Goal: Task Accomplishment & Management: Manage account settings

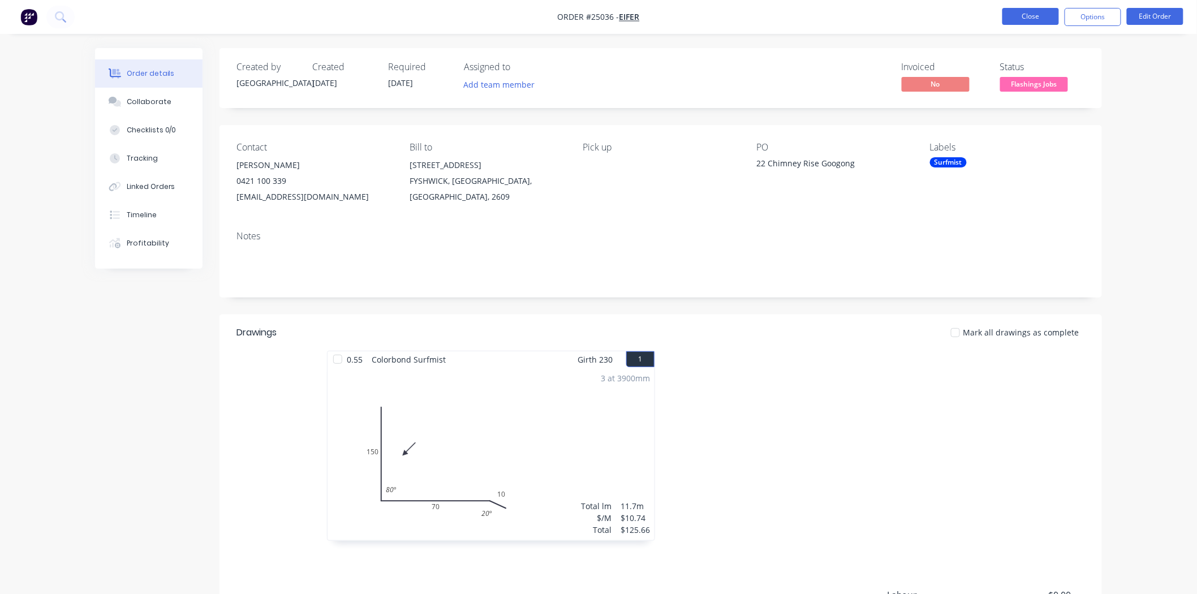
click at [1015, 15] on button "Close" at bounding box center [1030, 16] width 57 height 17
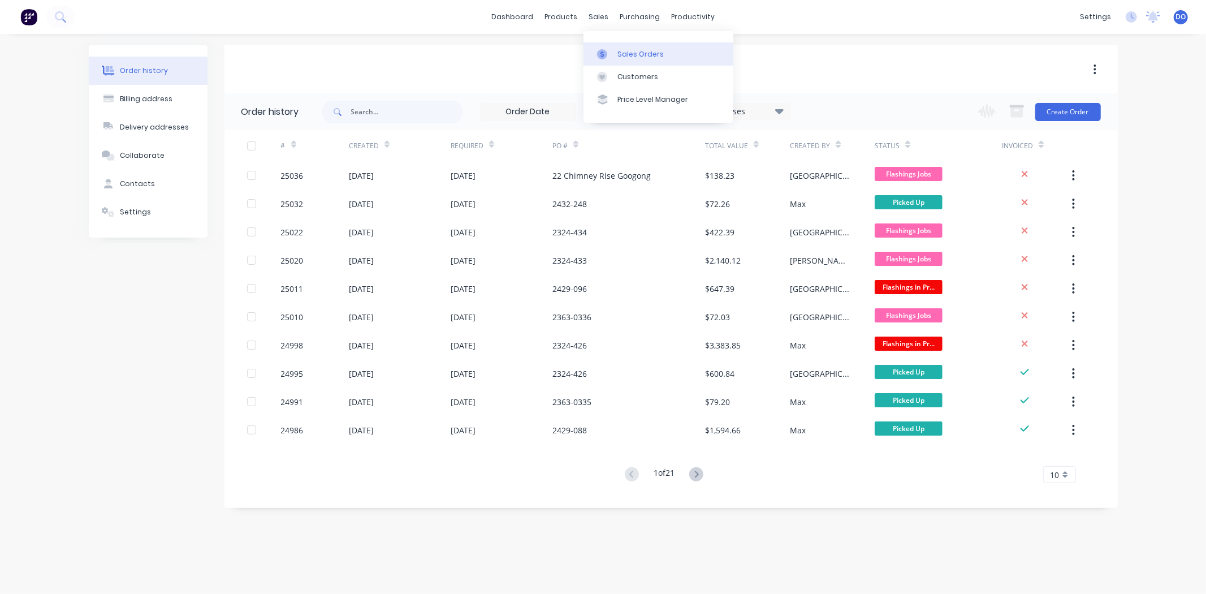
click at [618, 55] on div "Sales Orders" at bounding box center [641, 54] width 46 height 10
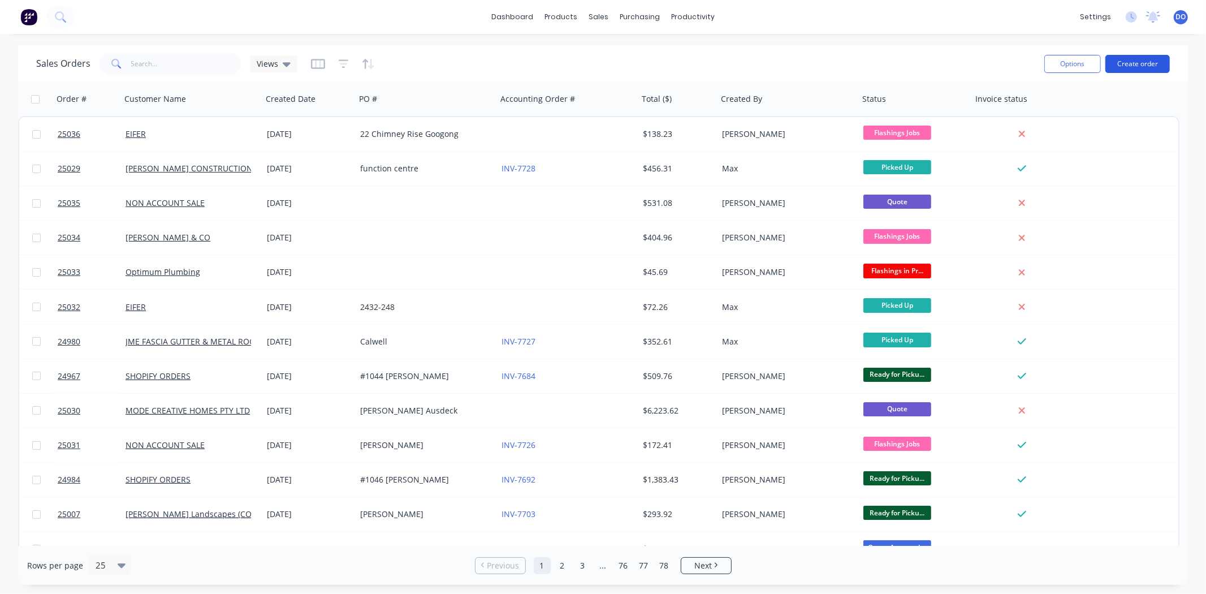
click at [1146, 61] on button "Create order" at bounding box center [1138, 64] width 64 height 18
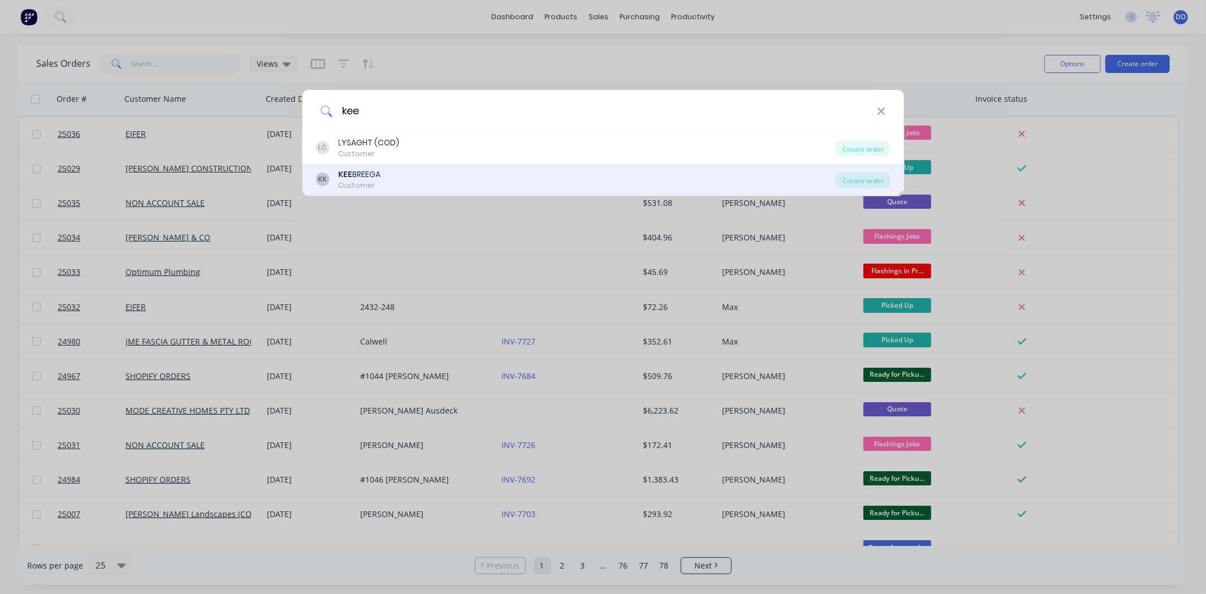
type input "kee"
click at [411, 172] on div "[PERSON_NAME] BREEGA Customer" at bounding box center [576, 180] width 520 height 22
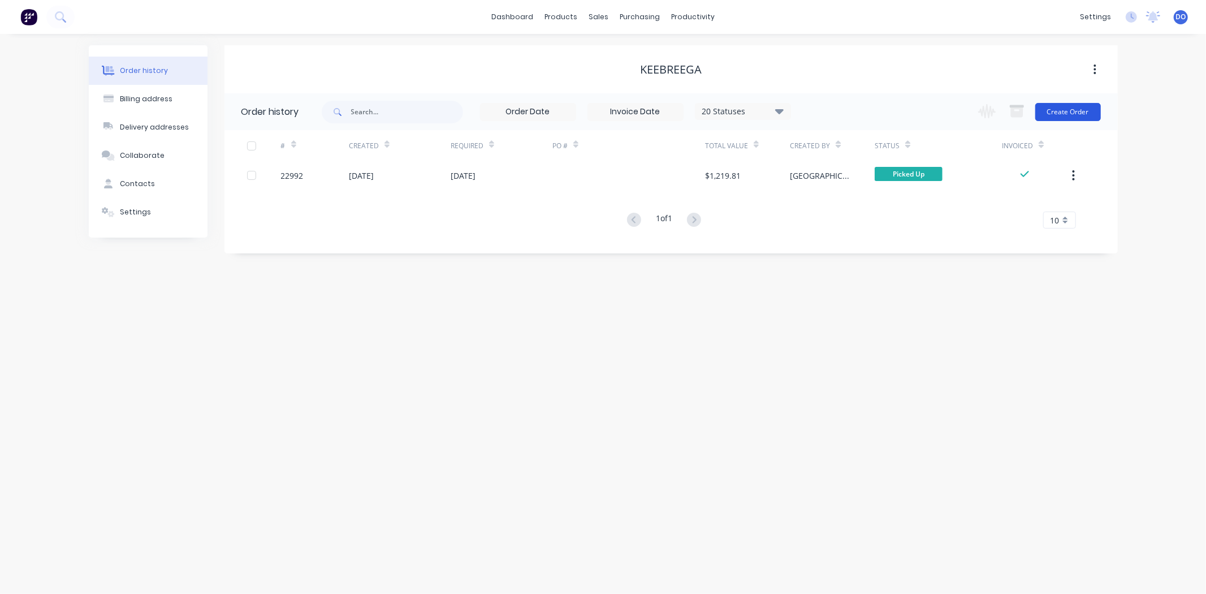
click at [1078, 104] on button "Create Order" at bounding box center [1068, 112] width 66 height 18
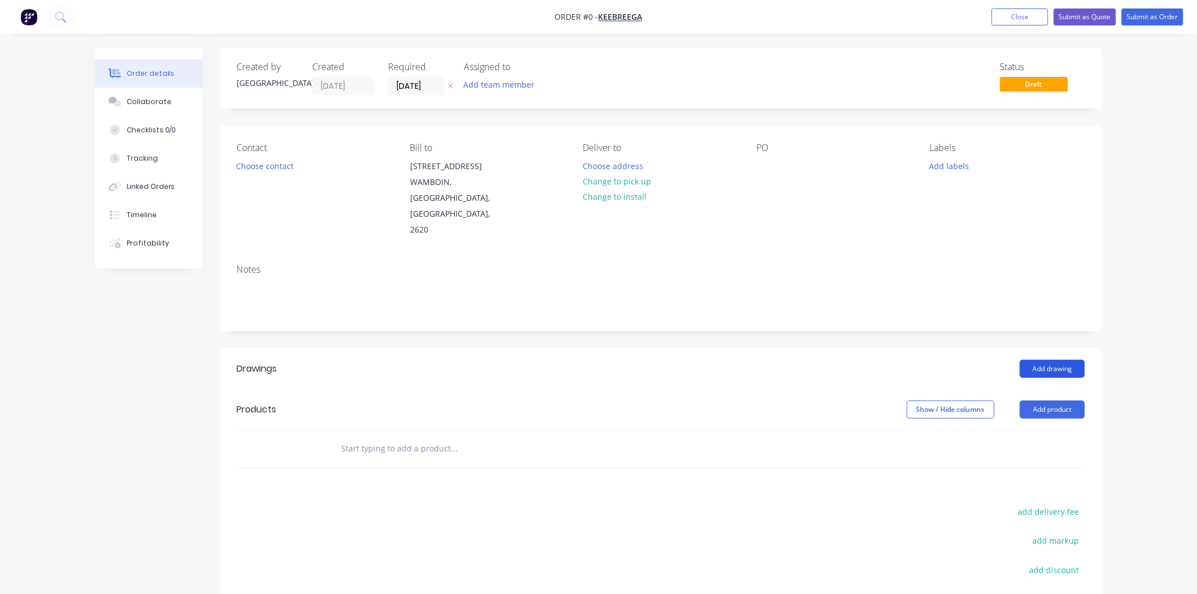
click at [1070, 360] on button "Add drawing" at bounding box center [1052, 369] width 65 height 18
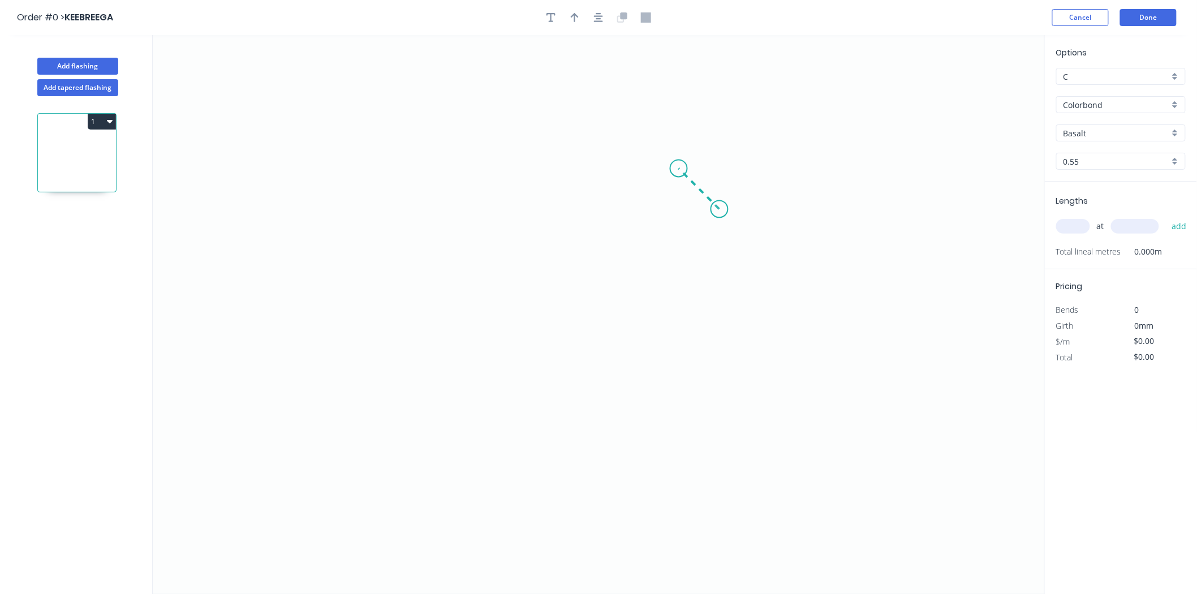
drag, startPoint x: 719, startPoint y: 209, endPoint x: 679, endPoint y: 170, distance: 56.8
click at [679, 170] on icon "0" at bounding box center [599, 314] width 892 height 559
click at [413, 159] on icon "0 ?" at bounding box center [599, 314] width 892 height 559
click at [410, 400] on icon "0 ? ?" at bounding box center [599, 314] width 892 height 559
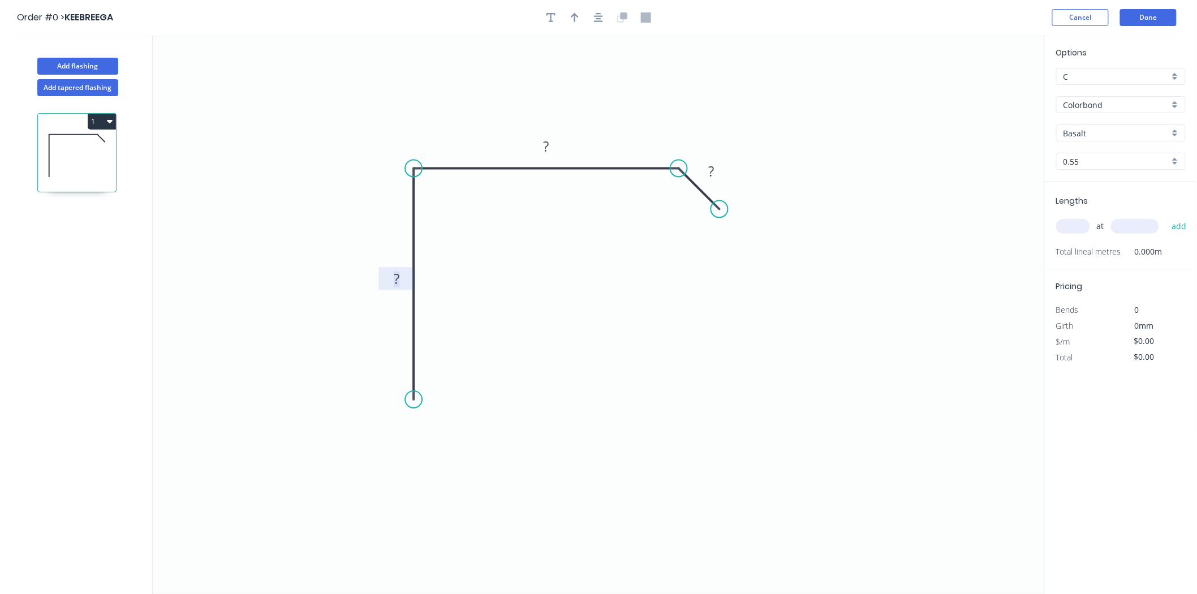
click at [400, 275] on g "?" at bounding box center [396, 278] width 23 height 19
click at [1079, 230] on input "text" at bounding box center [1073, 226] width 34 height 15
type input "$21.38"
type input "1"
type input "6000"
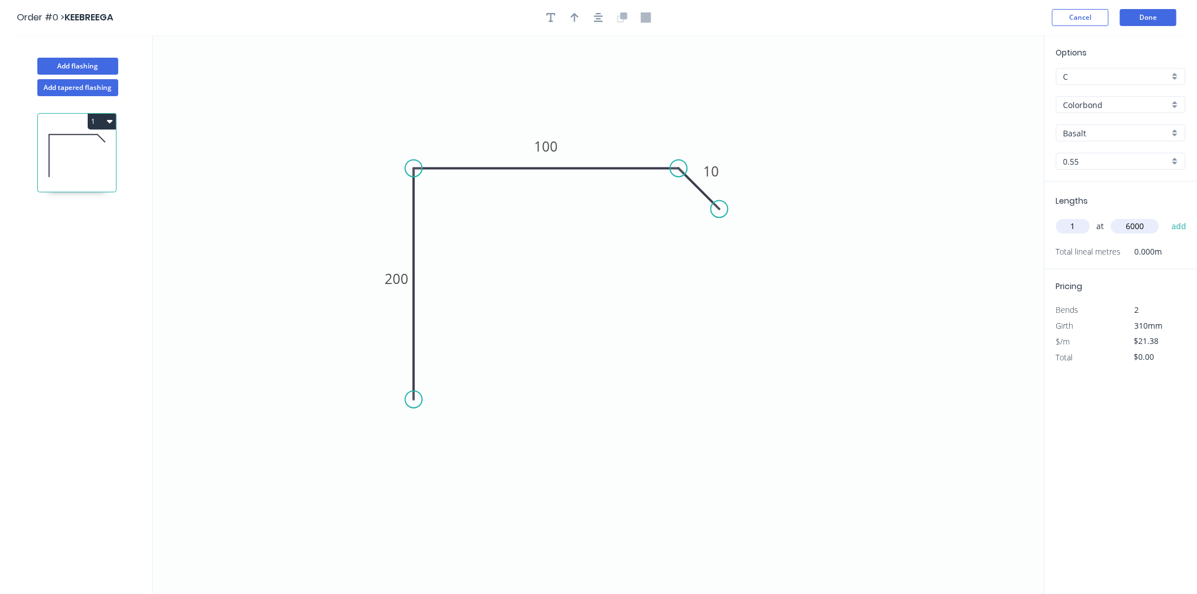
click at [1166, 217] on button "add" at bounding box center [1179, 226] width 27 height 19
type input "$128.28"
click at [425, 434] on div "Crush & Fold" at bounding box center [471, 438] width 114 height 23
type input "$24.17"
type input "$145.02"
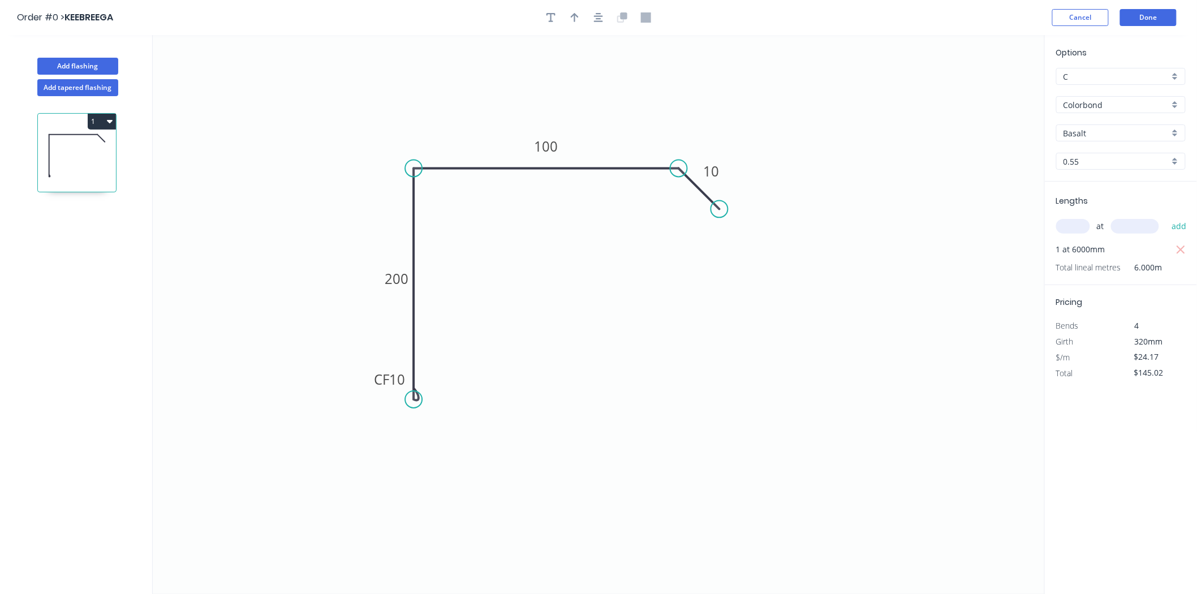
click at [1132, 80] on input "C" at bounding box center [1116, 77] width 106 height 12
click at [1077, 18] on button "Cancel" at bounding box center [1080, 17] width 57 height 17
type input "C"
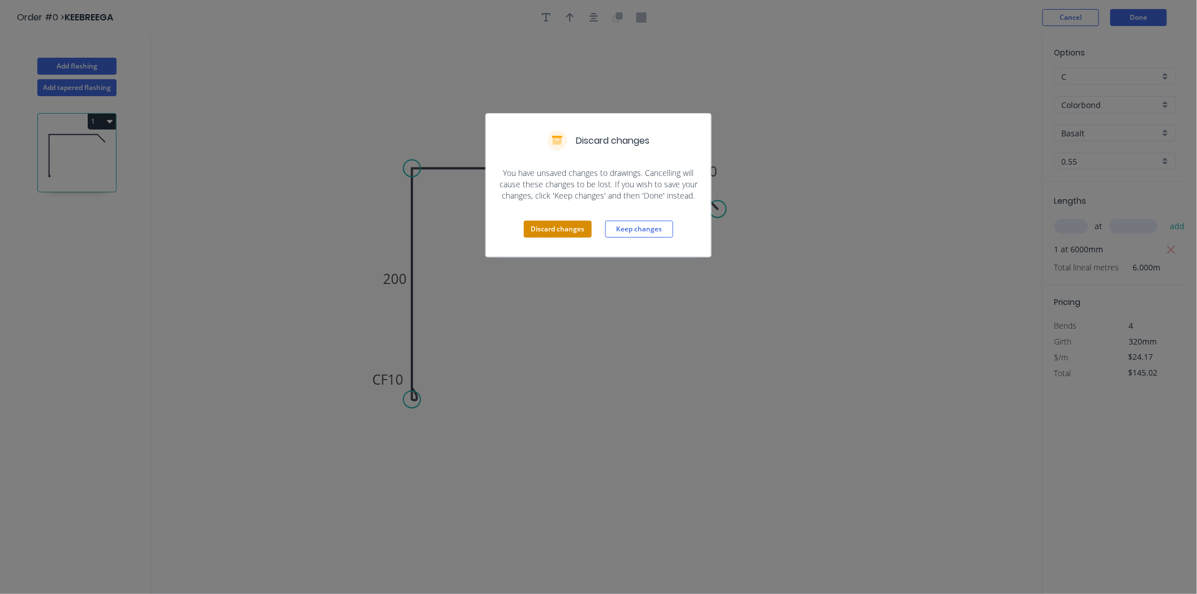
click at [556, 230] on button "Discard changes" at bounding box center [558, 229] width 68 height 17
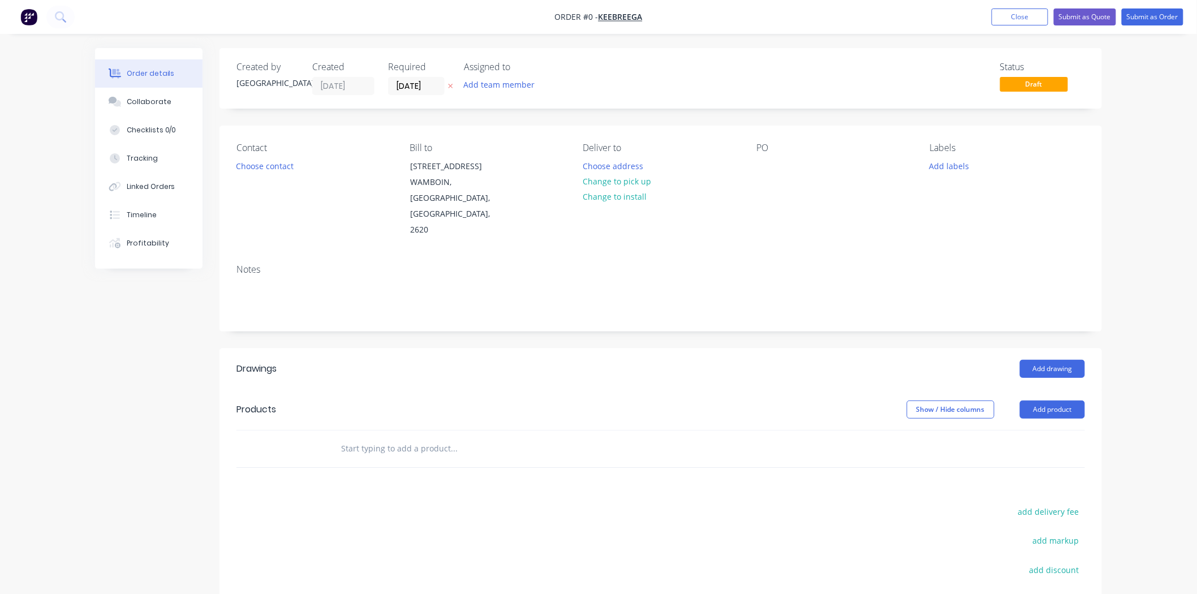
click at [534, 309] on div "Created by Dallas Created [DATE] Required [DATE] Assigned to Add team member St…" at bounding box center [660, 393] width 882 height 691
click at [1016, 20] on button "Close" at bounding box center [1019, 16] width 57 height 17
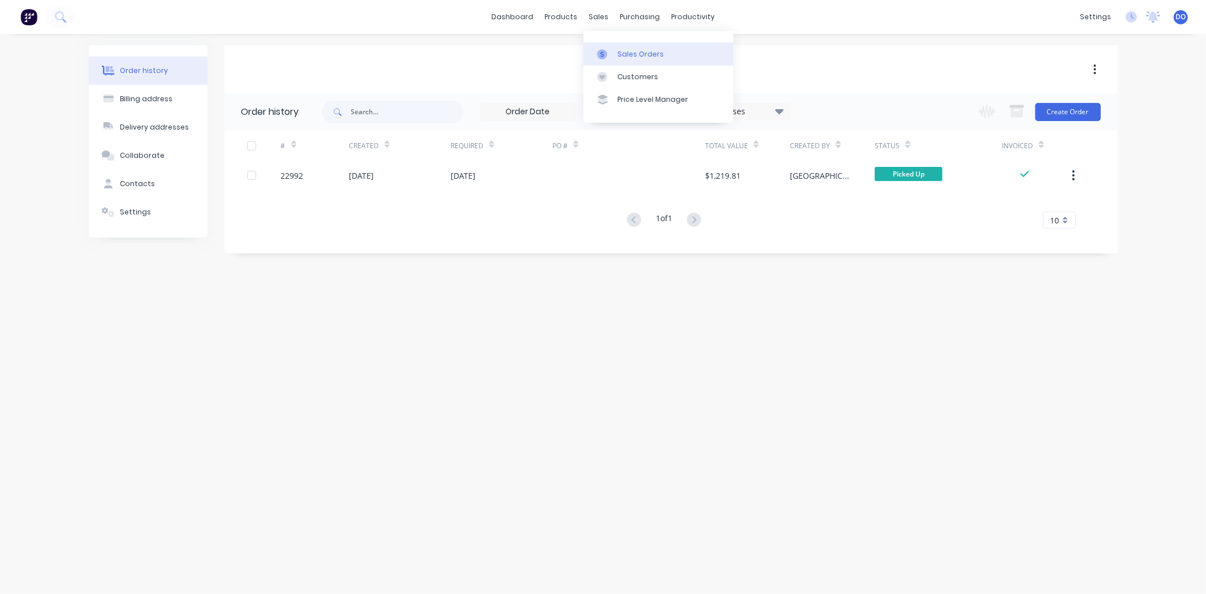
click at [603, 57] on icon at bounding box center [602, 54] width 10 height 10
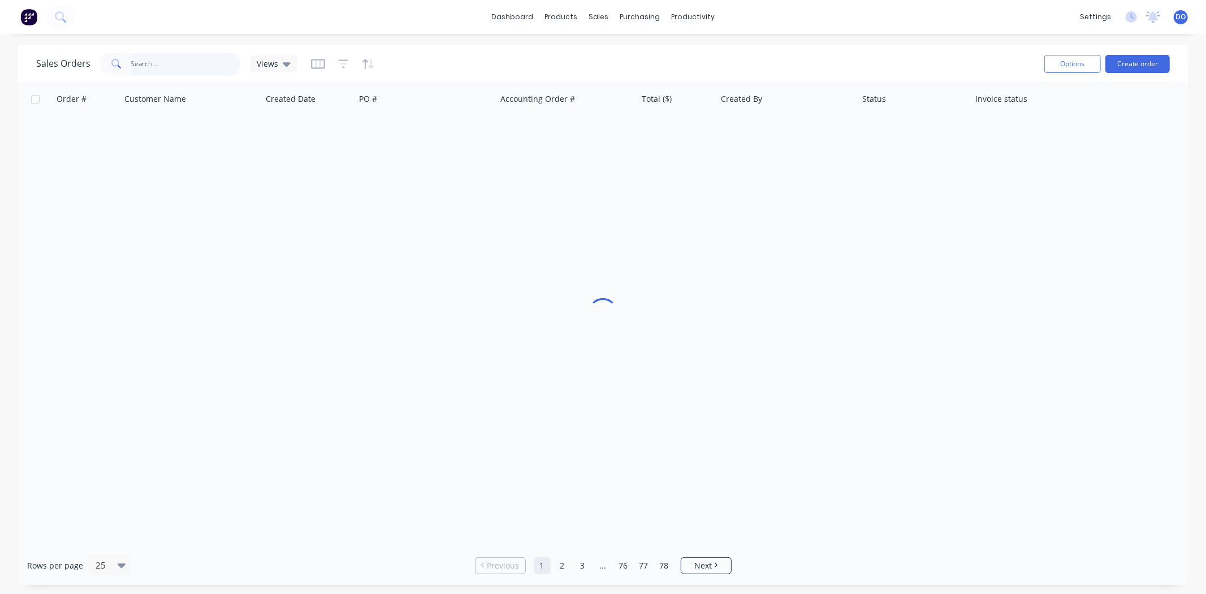
click at [178, 64] on input "text" at bounding box center [186, 64] width 110 height 23
type input "[PERSON_NAME]"
drag, startPoint x: 182, startPoint y: 63, endPoint x: 97, endPoint y: 62, distance: 84.8
click at [97, 62] on div "Sales Orders [PERSON_NAME] Views" at bounding box center [166, 64] width 261 height 23
click at [136, 66] on input "1138" at bounding box center [186, 64] width 110 height 23
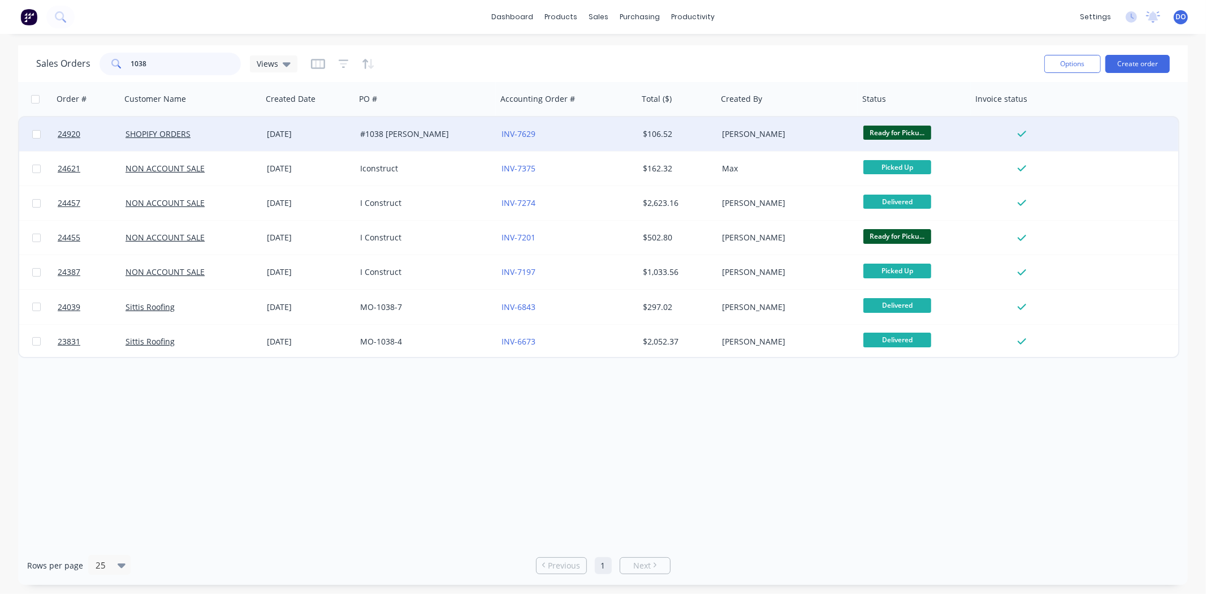
type input "1038"
click at [321, 136] on div "[DATE]" at bounding box center [309, 133] width 84 height 11
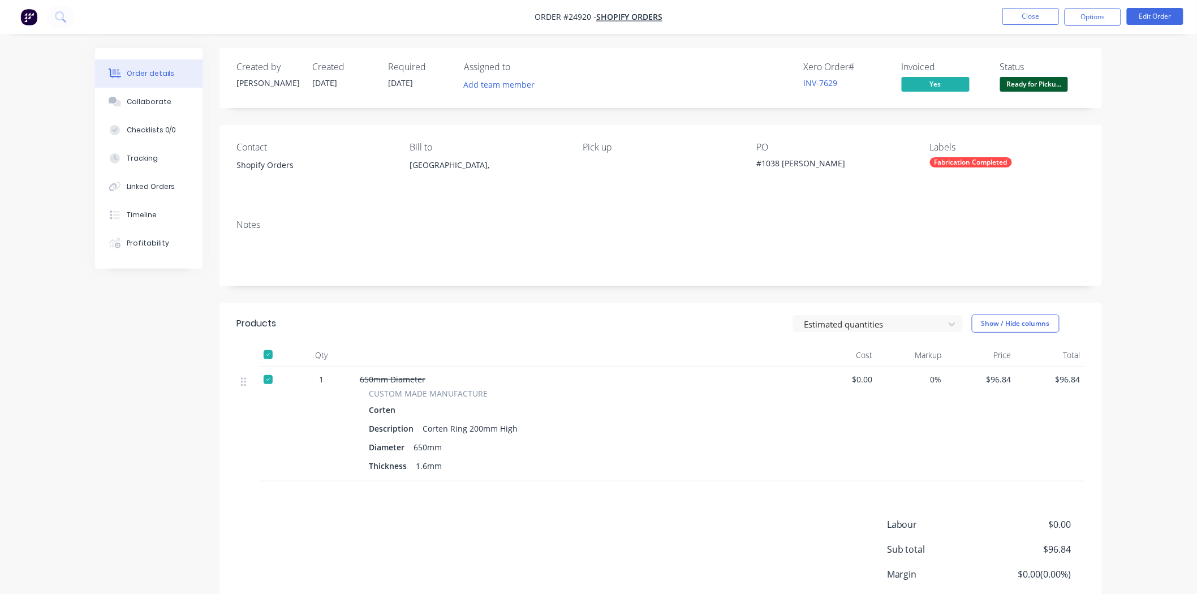
click at [262, 228] on div "Notes" at bounding box center [660, 224] width 848 height 11
click at [1033, 13] on button "Close" at bounding box center [1030, 16] width 57 height 17
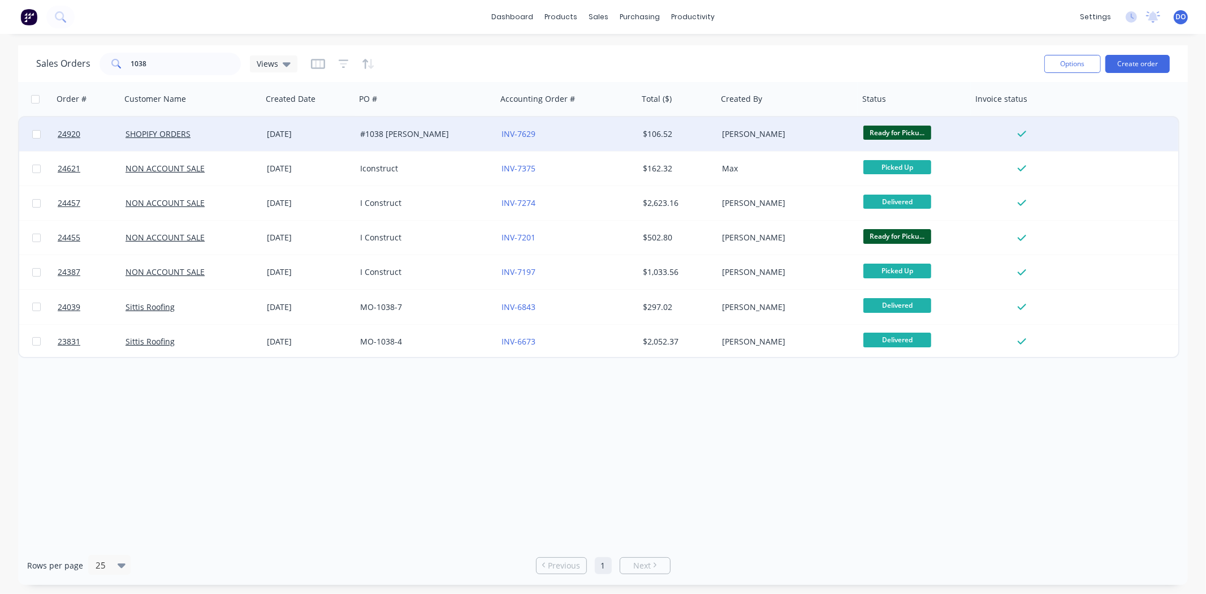
click at [614, 139] on div "INV-7629" at bounding box center [567, 134] width 141 height 34
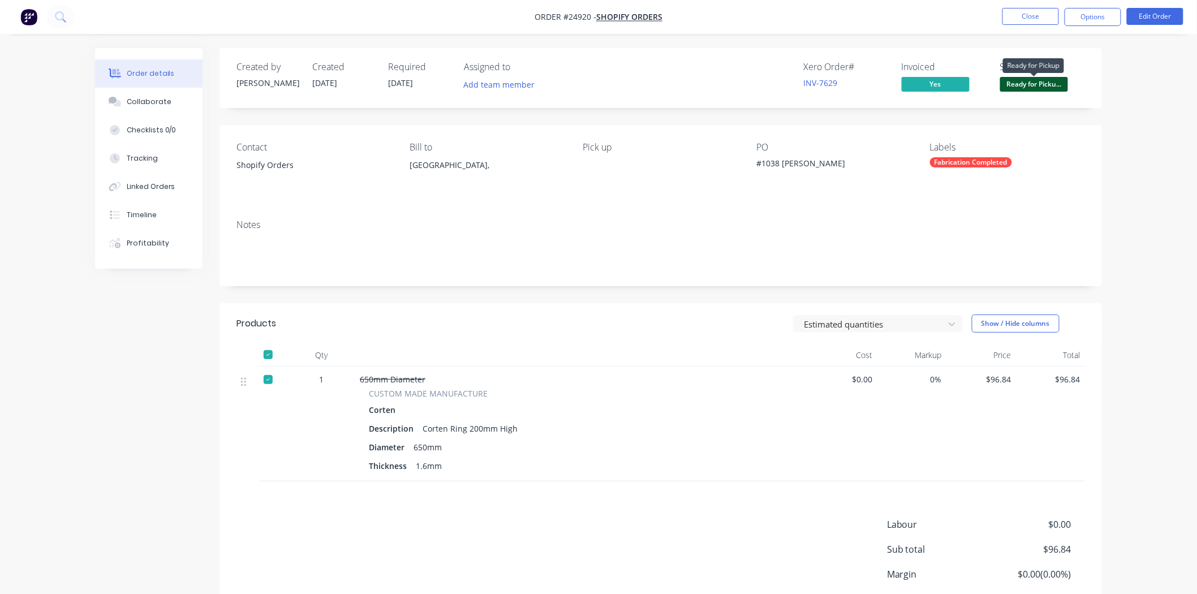
click at [1008, 82] on span "Ready for Picku..." at bounding box center [1034, 84] width 68 height 14
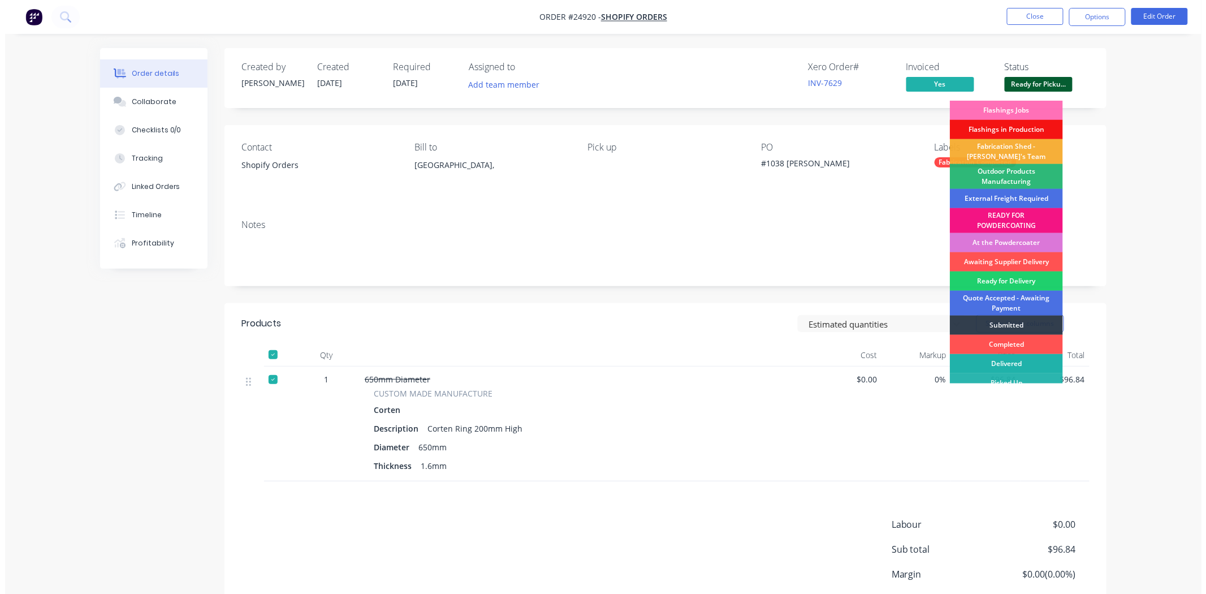
scroll to position [8, 0]
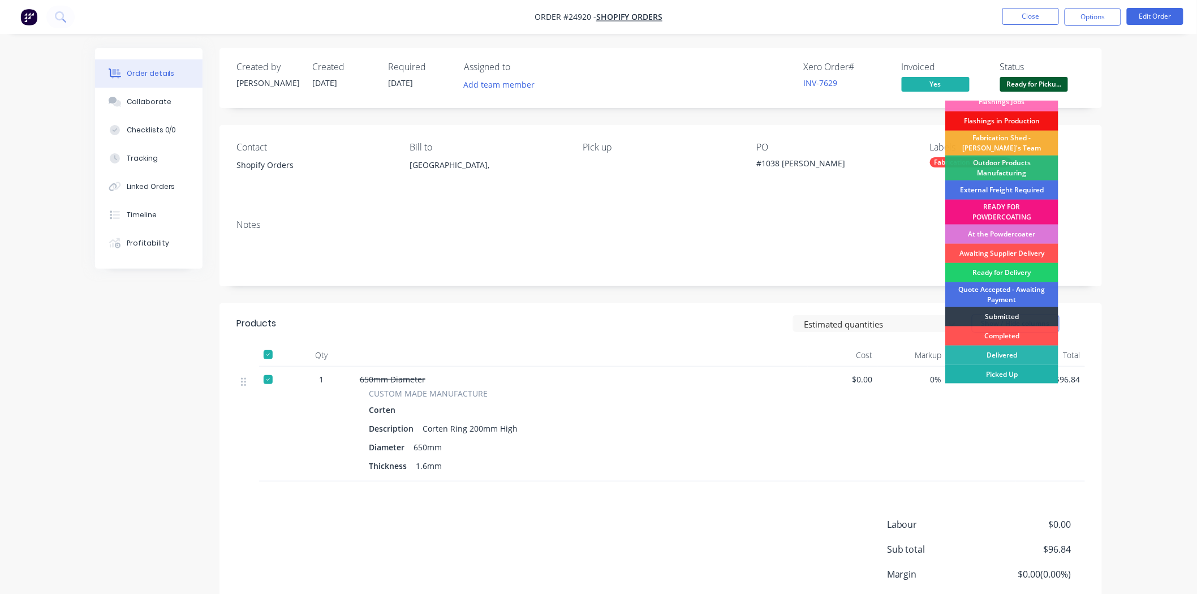
click at [1019, 369] on div "Picked Up" at bounding box center [1001, 374] width 113 height 19
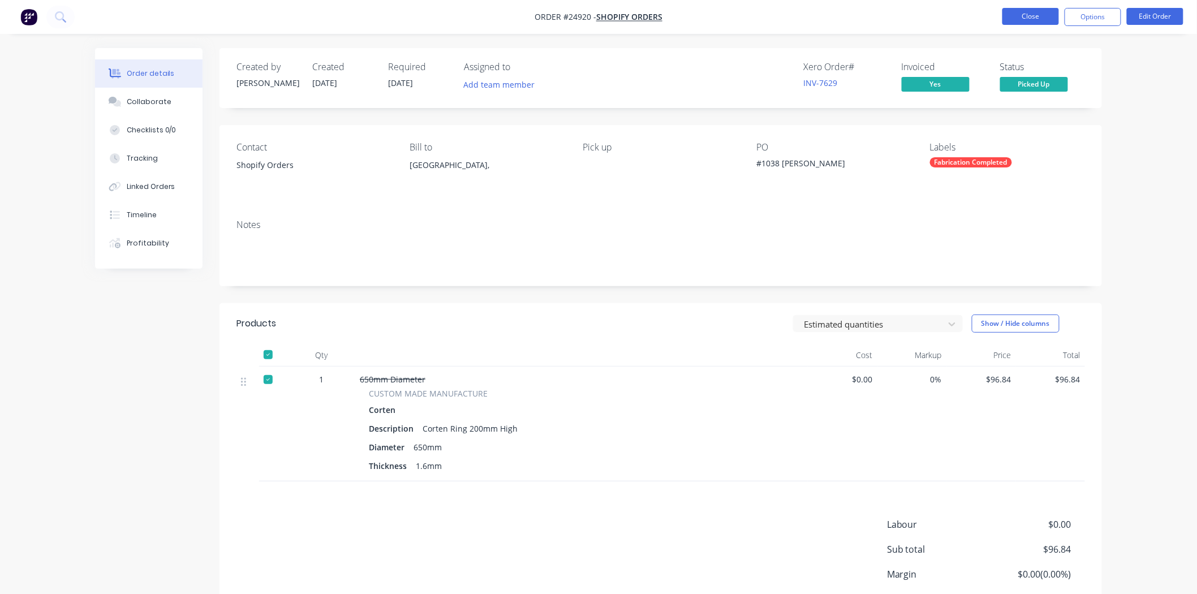
click at [1022, 14] on button "Close" at bounding box center [1030, 16] width 57 height 17
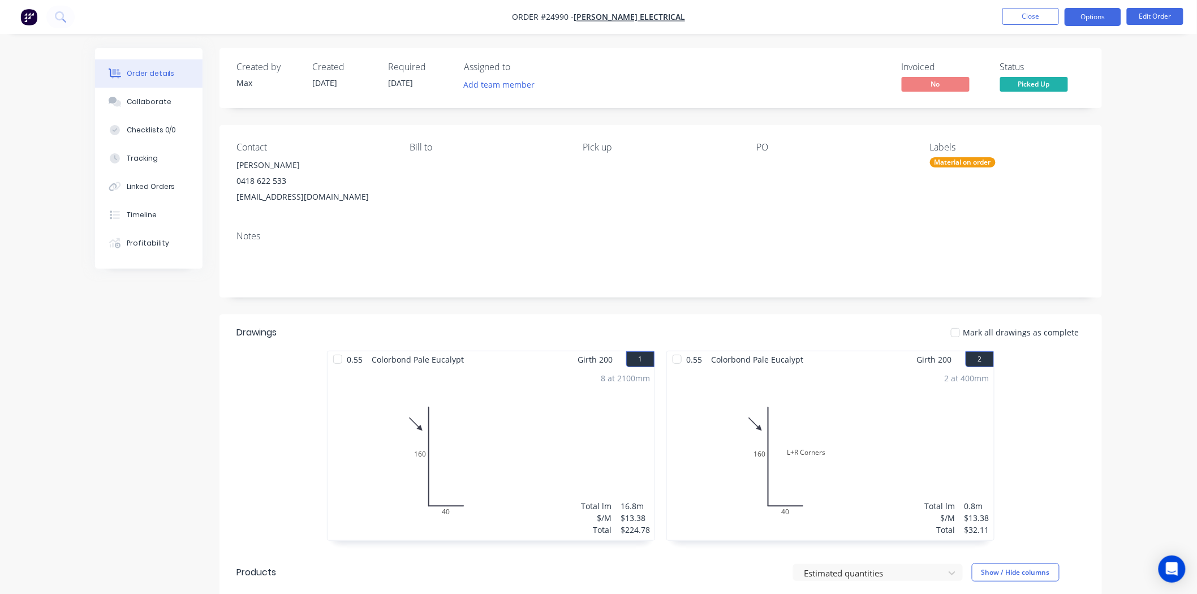
click at [1091, 14] on button "Options" at bounding box center [1092, 17] width 57 height 18
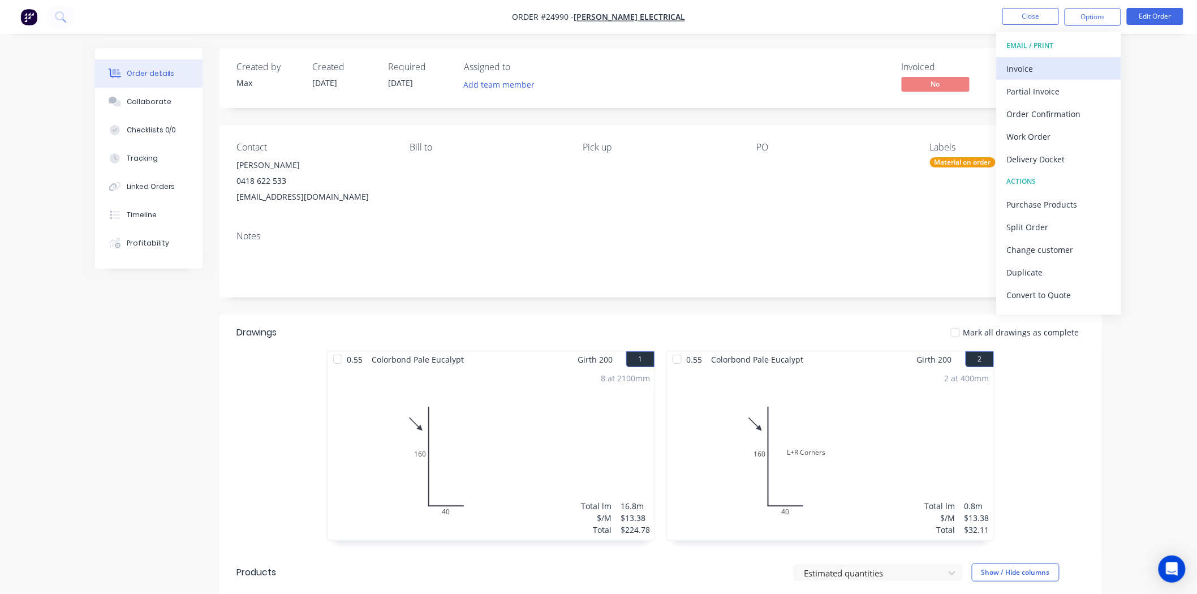
click at [1011, 63] on div "Invoice" at bounding box center [1059, 69] width 104 height 16
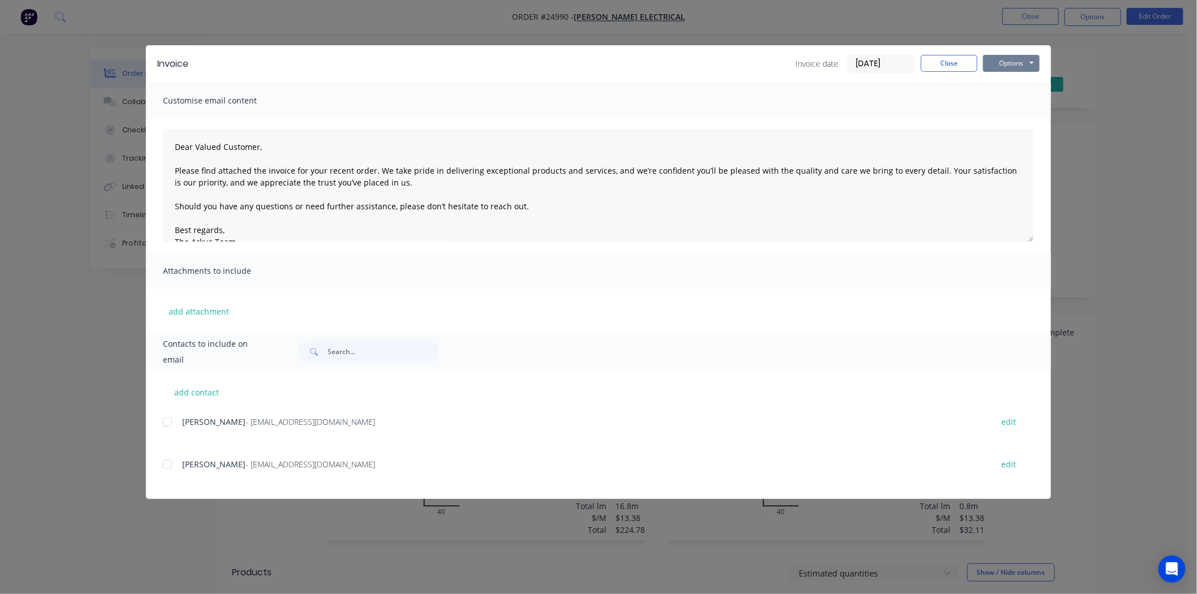
click at [1008, 62] on button "Options" at bounding box center [1011, 63] width 57 height 17
click at [993, 106] on button "Print" at bounding box center [1019, 102] width 72 height 19
click at [932, 70] on button "Close" at bounding box center [949, 63] width 57 height 17
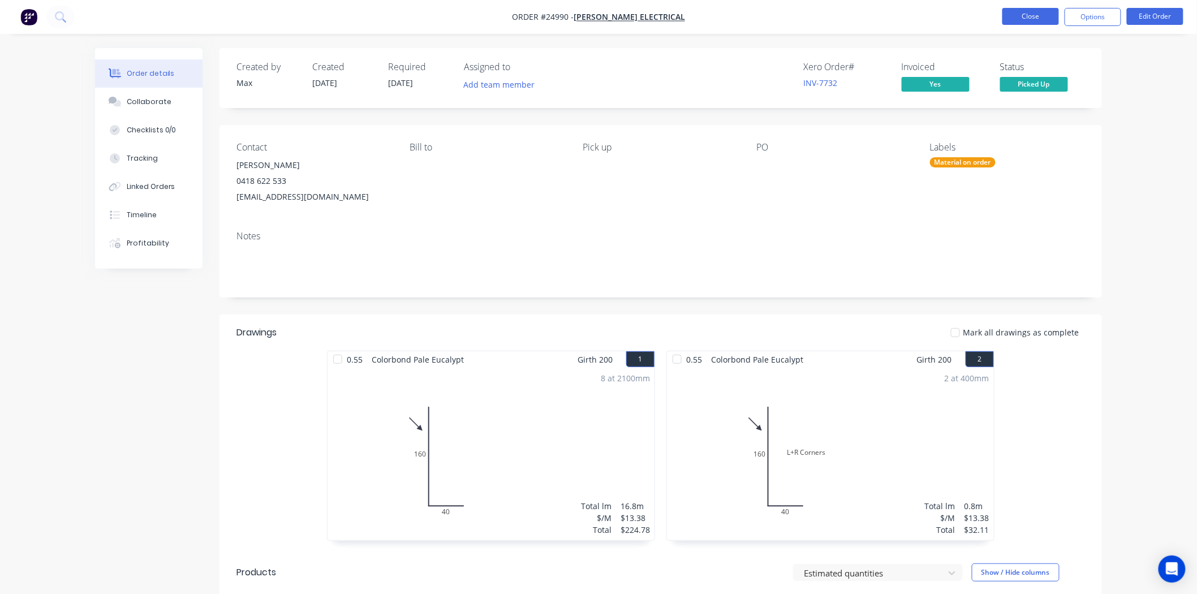
click at [1020, 13] on button "Close" at bounding box center [1030, 16] width 57 height 17
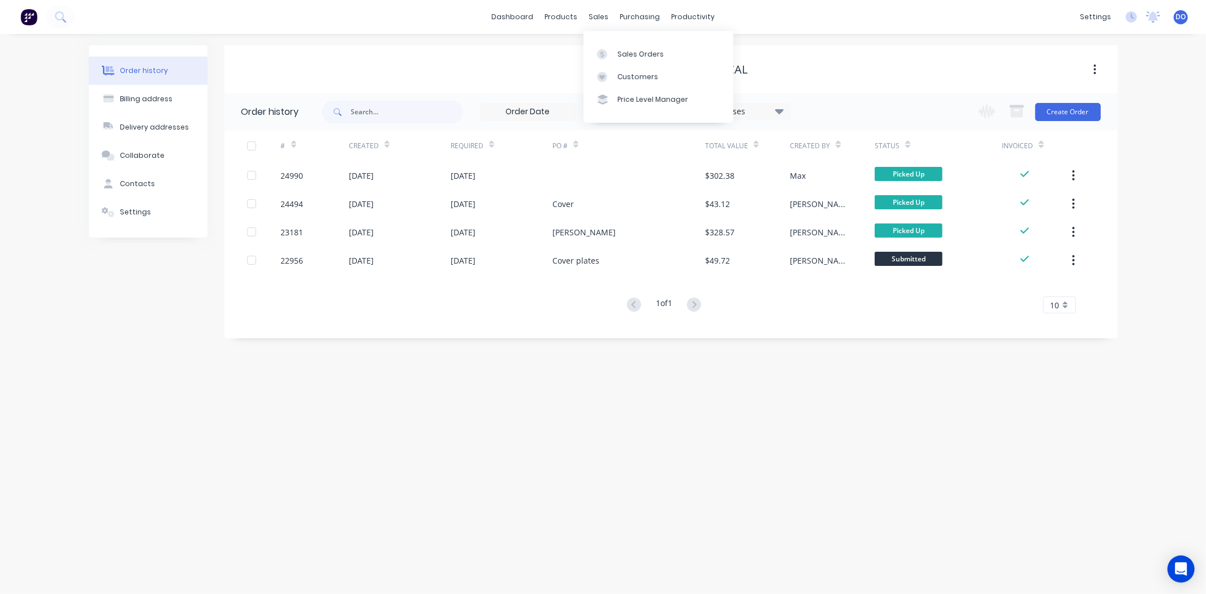
drag, startPoint x: 595, startPoint y: 18, endPoint x: 601, endPoint y: 27, distance: 10.5
click at [595, 18] on div "sales" at bounding box center [598, 16] width 31 height 17
click at [614, 42] on link "Sales Orders" at bounding box center [659, 53] width 150 height 23
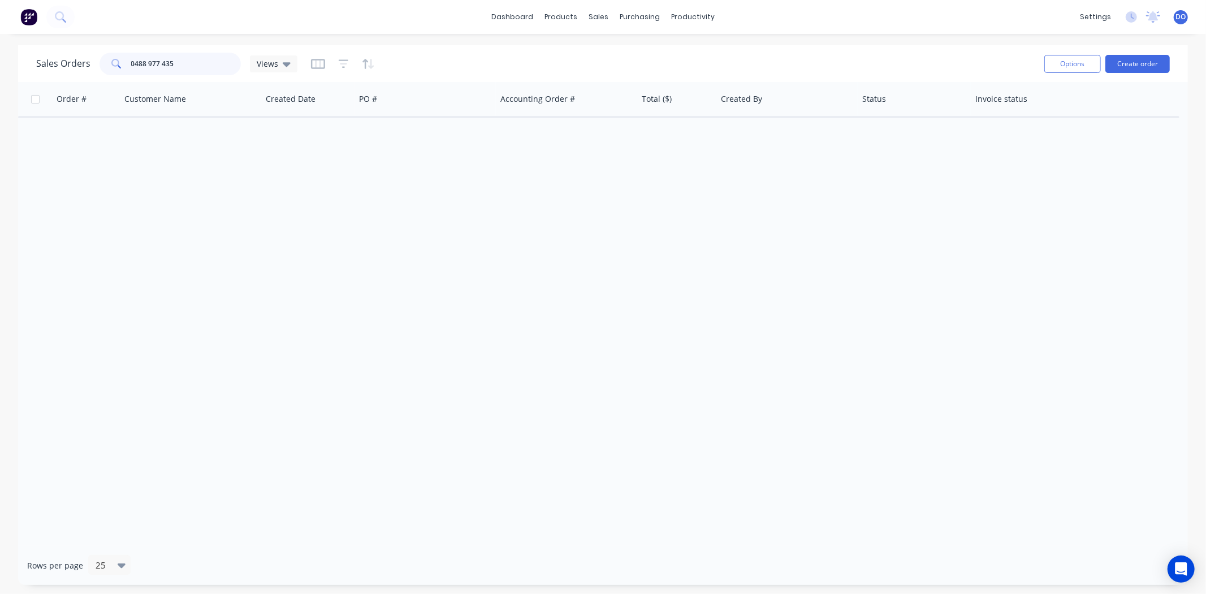
type input "0488 977 435"
click at [224, 48] on div "Sales Orders 0488 977 435 Views Options Create order" at bounding box center [603, 63] width 1170 height 37
drag, startPoint x: 213, startPoint y: 61, endPoint x: 32, endPoint y: 55, distance: 180.5
click at [32, 55] on div "Sales Orders 0488 977 435 Views Options Create order" at bounding box center [603, 63] width 1170 height 37
type input "STEVE rAN"
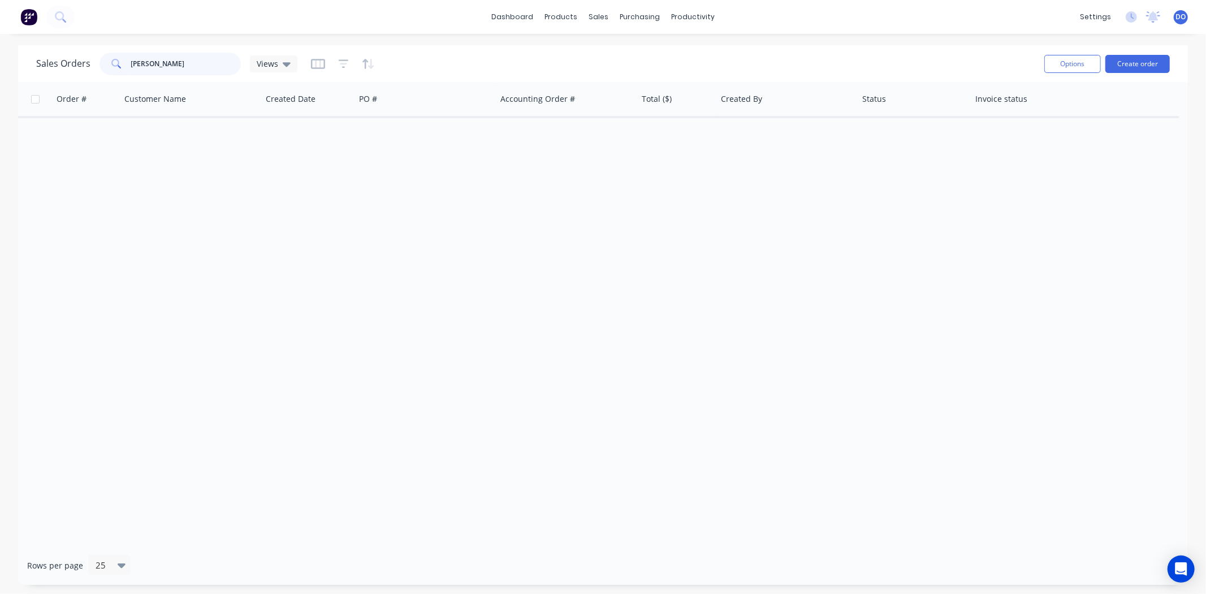
drag, startPoint x: 191, startPoint y: 64, endPoint x: 80, endPoint y: 72, distance: 110.5
click at [80, 72] on div "Sales Orders STEVE rAN Views" at bounding box center [166, 64] width 261 height 23
type input "K"
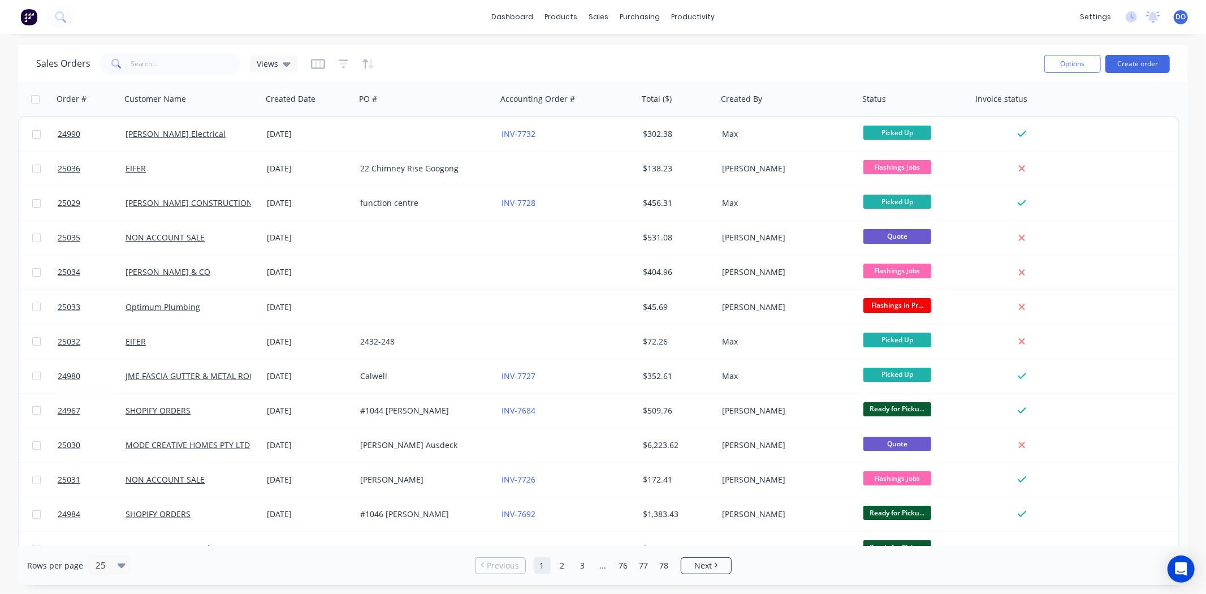
click at [619, 50] on div "Sales Orders Views" at bounding box center [535, 64] width 999 height 28
